Goal: Check status: Check status

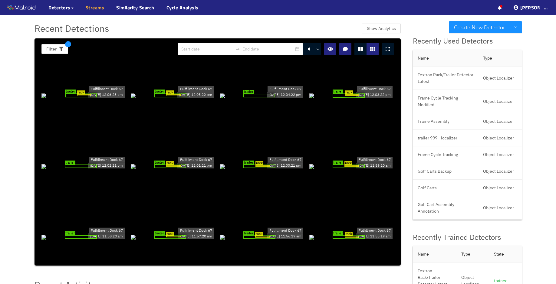
click at [91, 8] on link "Streams" at bounding box center [95, 7] width 19 height 7
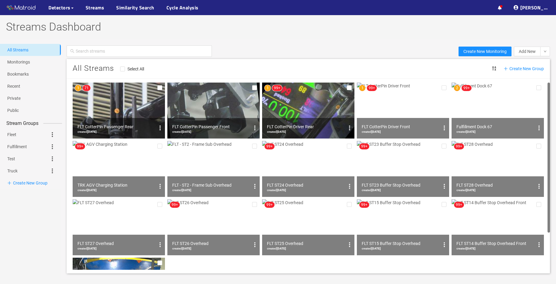
click at [503, 105] on img at bounding box center [497, 111] width 92 height 56
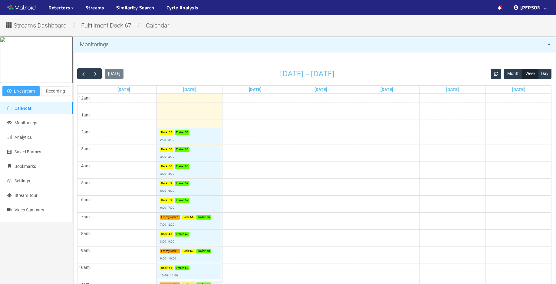
click at [24, 94] on span "Livestream" at bounding box center [24, 91] width 21 height 7
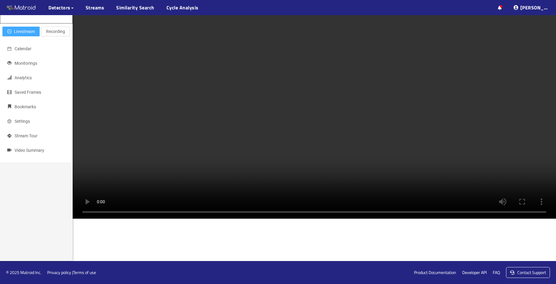
scroll to position [121, 0]
click at [501, 8] on icon at bounding box center [500, 8] width 4 height 4
